Goal: Task Accomplishment & Management: Manage account settings

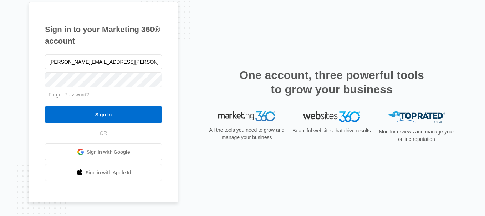
type input "christina.tafoya@briobuilders.com"
click at [449, 178] on div "Sign in to your Marketing 360® account christina.tafoya@briobuilders.com Forgot…" at bounding box center [243, 108] width 428 height 213
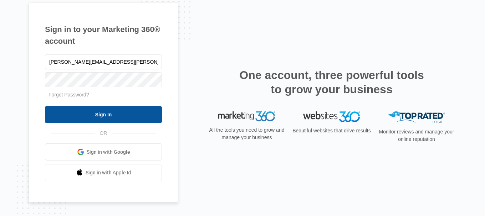
click at [107, 117] on input "Sign In" at bounding box center [103, 114] width 117 height 17
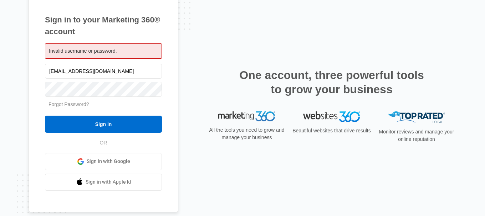
type input "ctafoya@briobuilders.com"
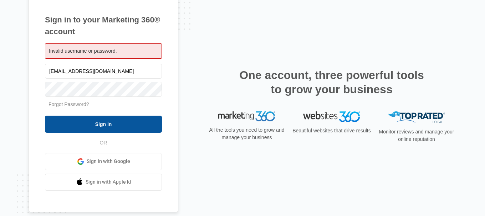
click at [71, 118] on input "Sign In" at bounding box center [103, 124] width 117 height 17
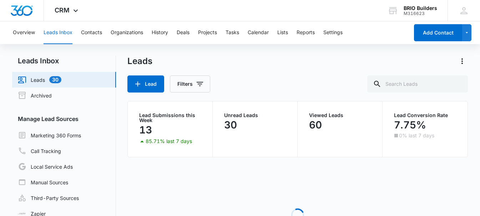
click at [44, 78] on link "Leads 30" at bounding box center [40, 80] width 44 height 9
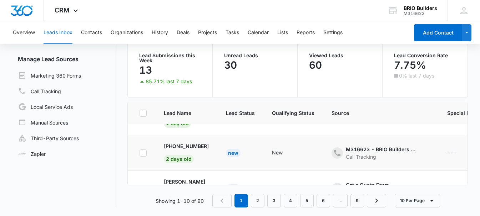
scroll to position [36, 0]
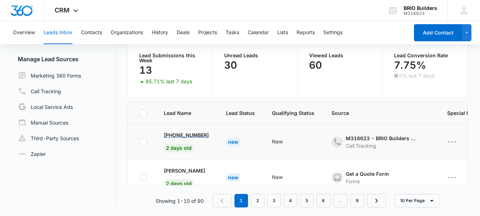
click at [176, 137] on p "[PHONE_NUMBER]" at bounding box center [186, 135] width 45 height 7
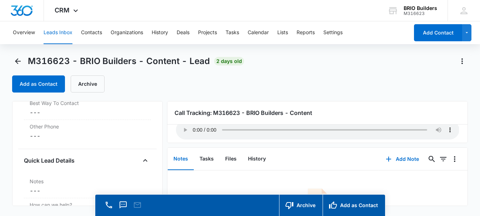
scroll to position [571, 0]
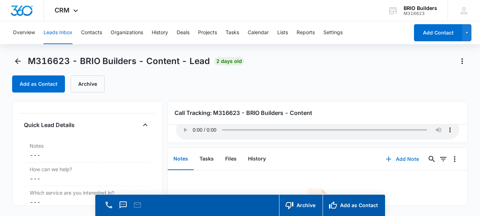
click at [397, 159] on button "Add Note" at bounding box center [401, 159] width 47 height 17
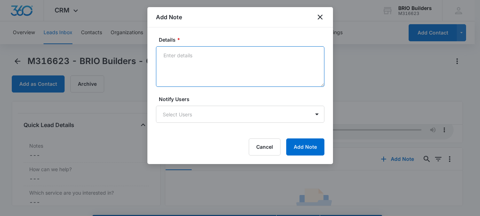
click at [173, 63] on textarea "Details *" at bounding box center [240, 66] width 168 height 41
type textarea "[PERSON_NAME] left no message or contact info."
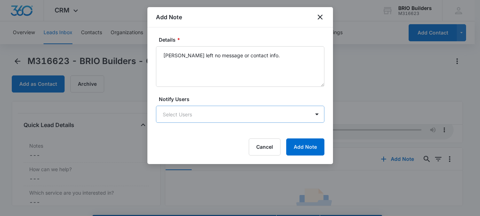
click at [179, 114] on body "CRM Apps Reputation Websites Forms CRM Email Social Content Ads Intelligence Fi…" at bounding box center [240, 118] width 480 height 237
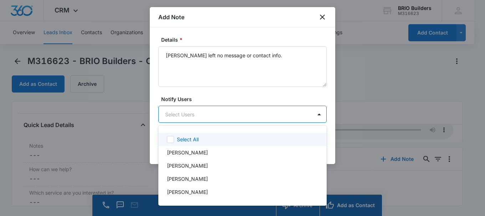
click at [178, 136] on p "Select All" at bounding box center [188, 139] width 22 height 7
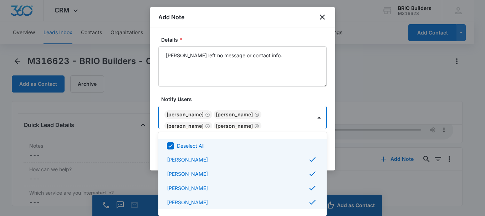
click at [343, 113] on div at bounding box center [242, 108] width 485 height 216
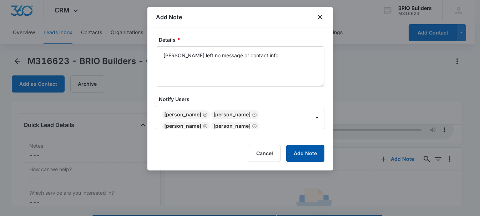
click at [308, 150] on button "Add Note" at bounding box center [305, 153] width 38 height 17
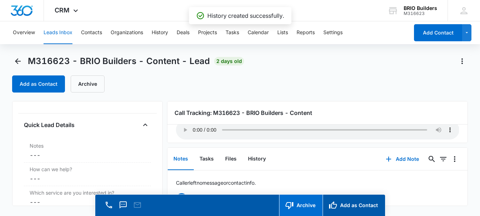
click at [307, 202] on button "Archive" at bounding box center [301, 205] width 44 height 21
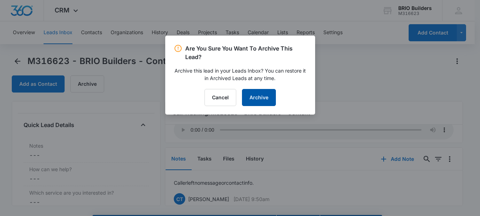
click at [258, 95] on button "Archive" at bounding box center [259, 97] width 34 height 17
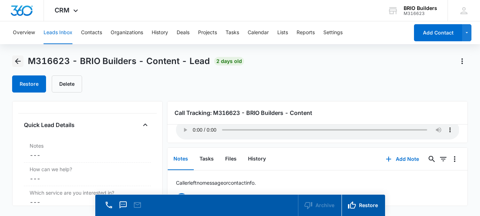
click at [20, 60] on icon "Back" at bounding box center [18, 61] width 9 height 9
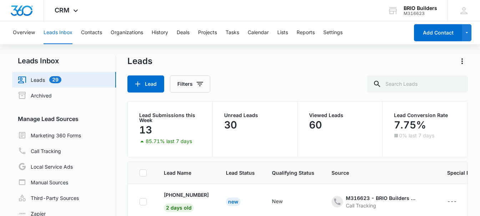
scroll to position [36, 0]
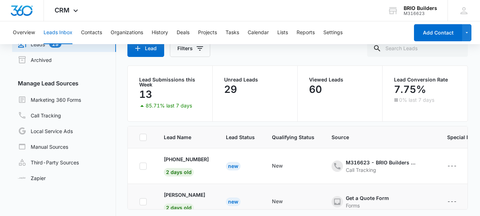
click at [223, 184] on td "New" at bounding box center [240, 202] width 46 height 36
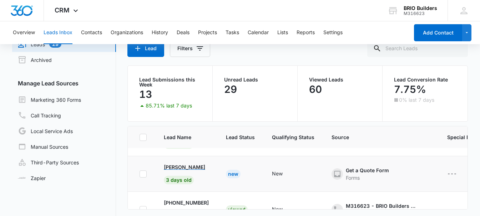
scroll to position [71, 0]
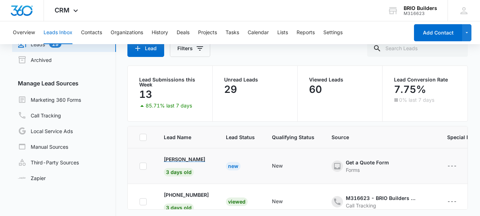
click at [190, 159] on div "[PERSON_NAME]" at bounding box center [186, 159] width 45 height 7
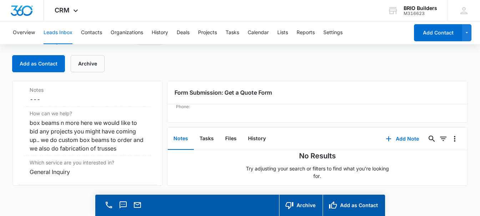
scroll to position [606, 0]
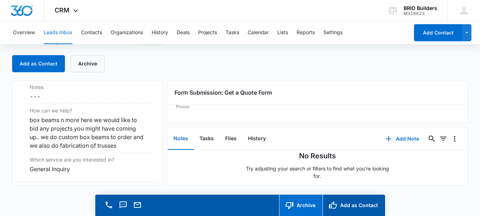
click at [299, 202] on button "Archive" at bounding box center [301, 205] width 44 height 21
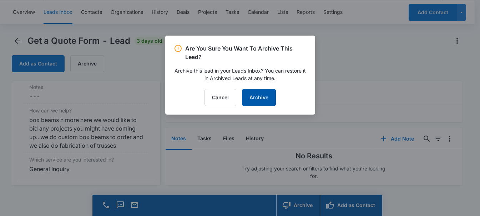
click at [255, 101] on button "Archive" at bounding box center [259, 97] width 34 height 17
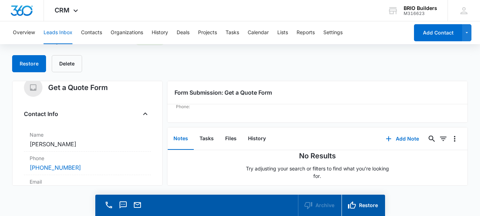
scroll to position [0, 0]
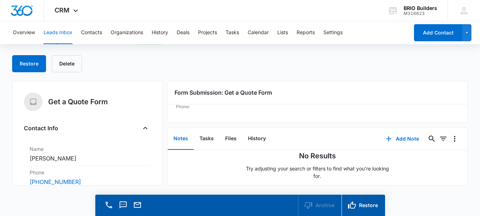
click at [65, 35] on button "Leads Inbox" at bounding box center [58, 32] width 29 height 23
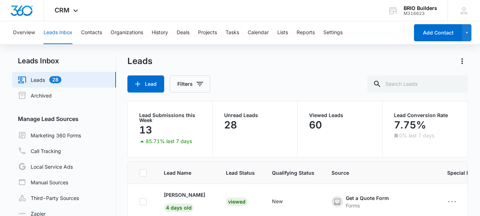
scroll to position [36, 0]
click at [192, 199] on td "[PERSON_NAME] 2 days old" at bounding box center [186, 202] width 62 height 36
click at [189, 197] on p "[PERSON_NAME]" at bounding box center [184, 195] width 41 height 7
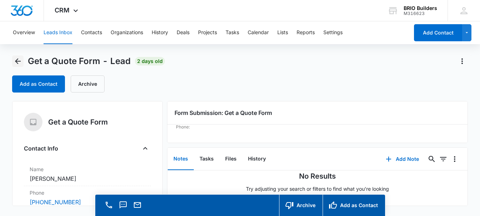
click at [16, 60] on icon "Back" at bounding box center [18, 61] width 6 height 6
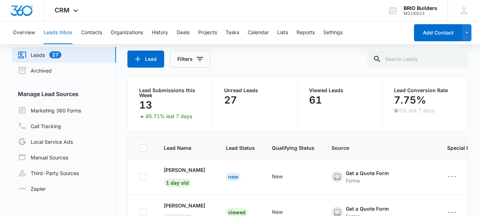
scroll to position [36, 0]
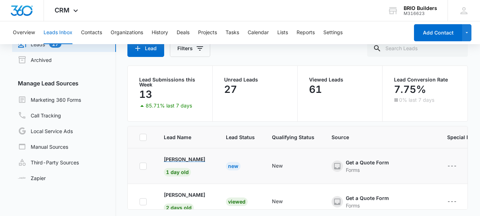
click at [189, 160] on p "[PERSON_NAME]" at bounding box center [184, 159] width 41 height 7
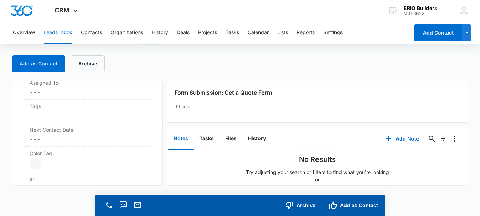
scroll to position [56, 0]
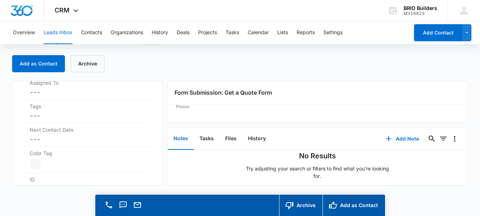
click at [60, 33] on button "Leads Inbox" at bounding box center [58, 32] width 29 height 23
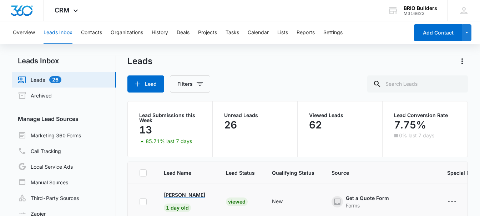
click at [192, 193] on p "[PERSON_NAME]" at bounding box center [184, 195] width 41 height 7
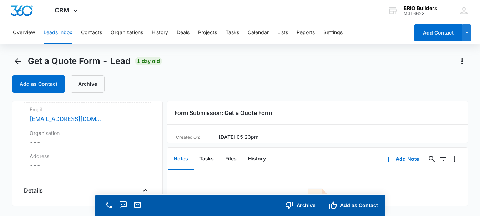
scroll to position [71, 0]
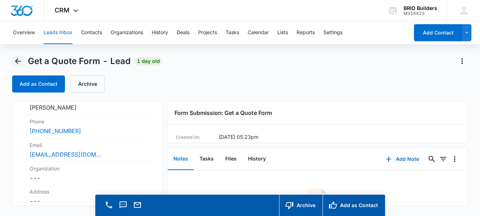
click at [22, 58] on button "Back" at bounding box center [17, 61] width 11 height 11
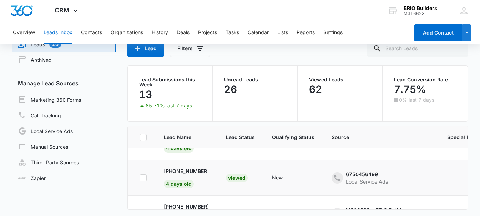
scroll to position [143, 0]
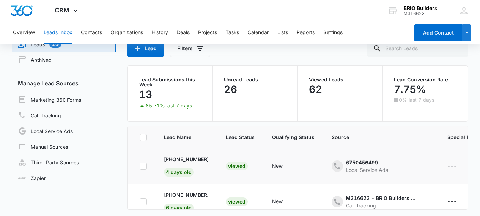
click at [198, 160] on p "[PHONE_NUMBER]" at bounding box center [186, 159] width 45 height 7
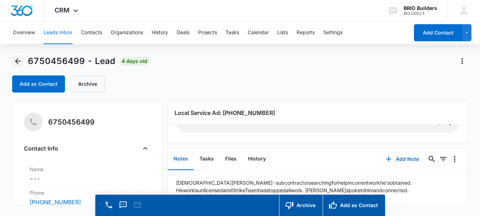
click at [15, 61] on icon "Back" at bounding box center [18, 61] width 9 height 9
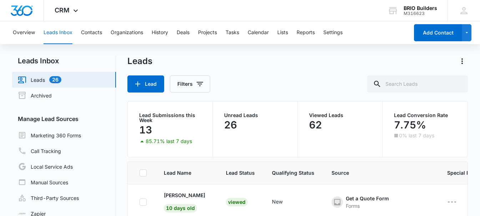
scroll to position [250, 0]
